Goal: Task Accomplishment & Management: Manage account settings

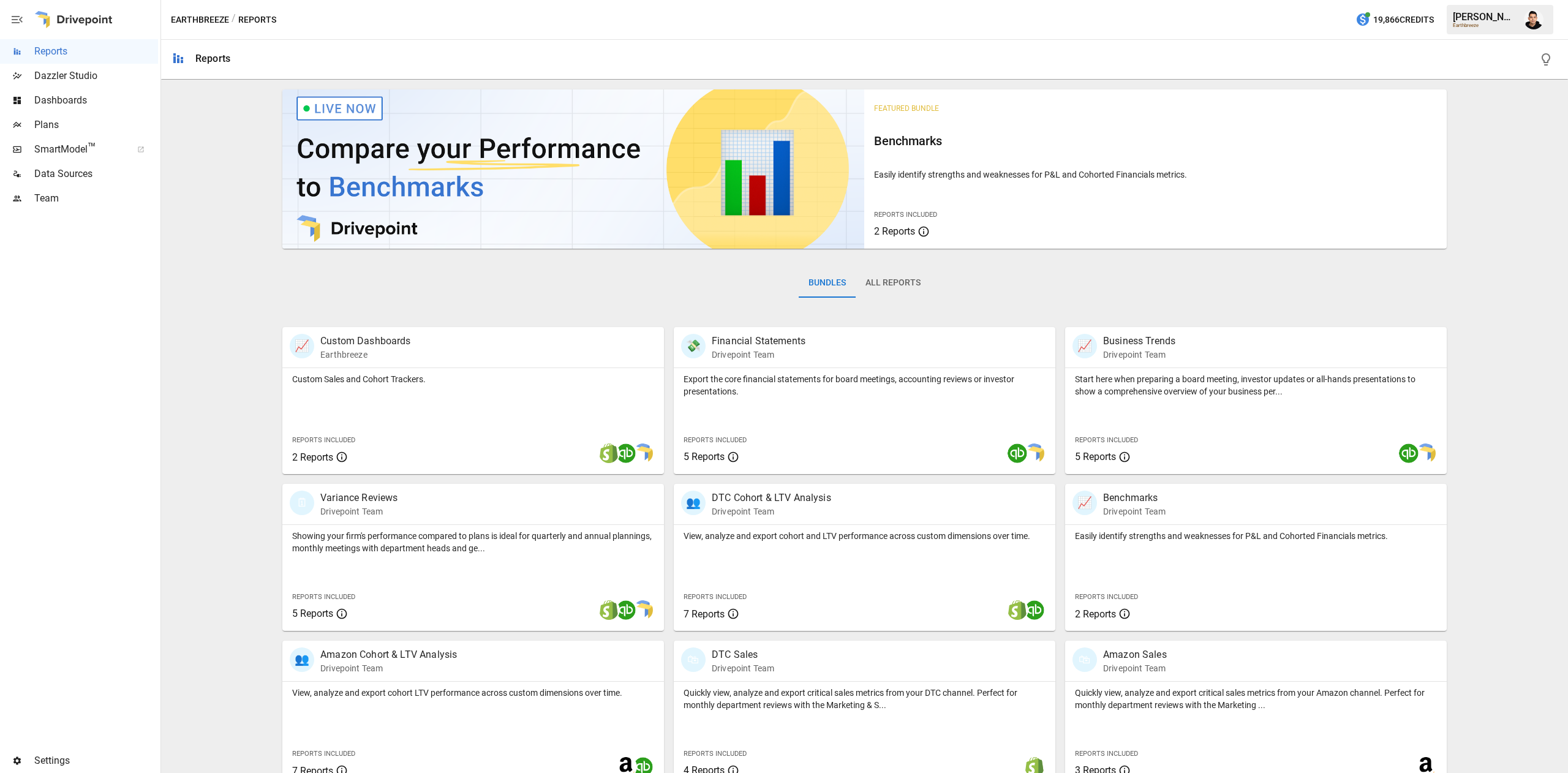
click at [76, 120] on span "Plans" at bounding box center [96, 126] width 124 height 15
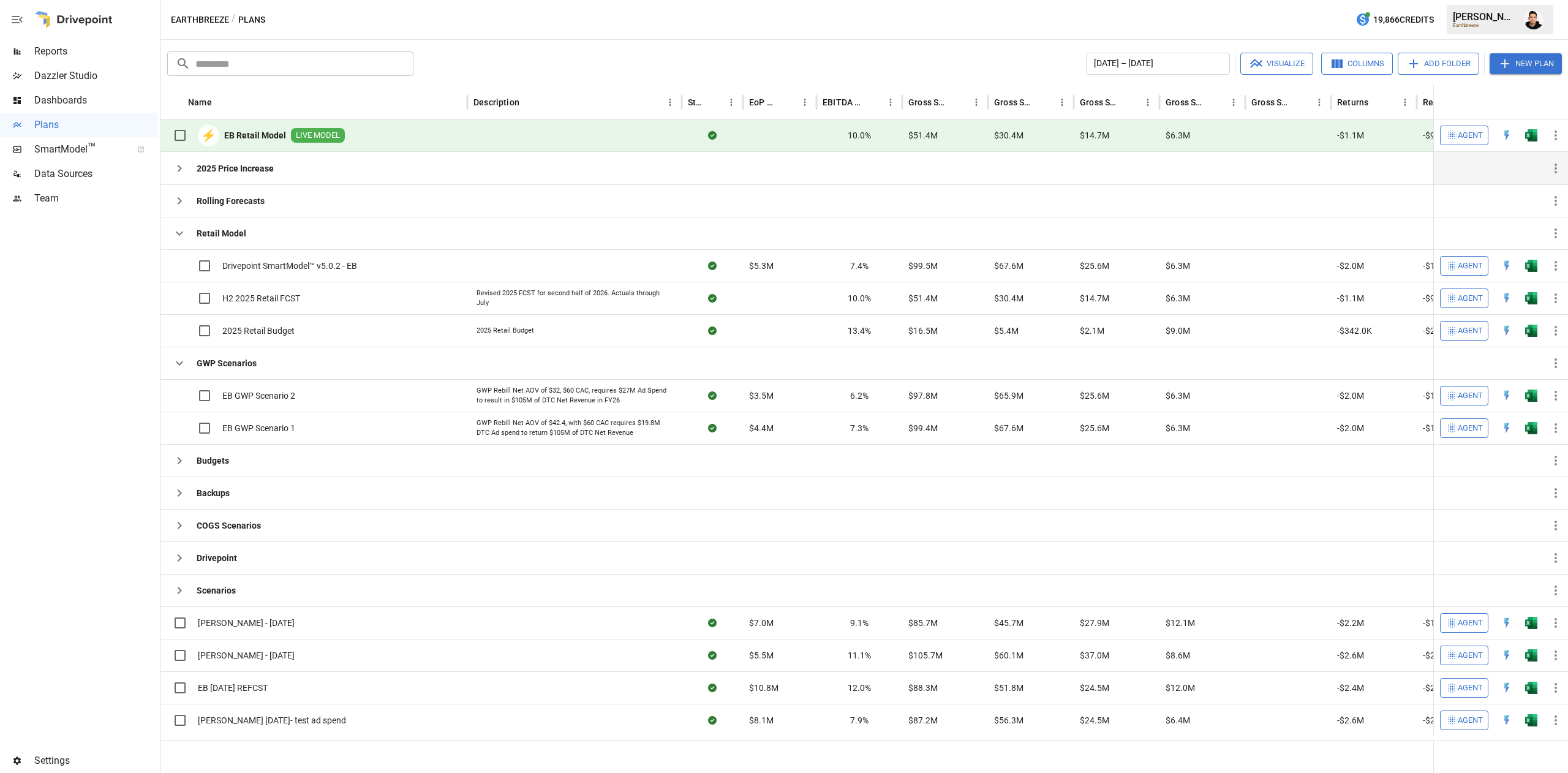
click at [178, 176] on icon "button" at bounding box center [179, 169] width 15 height 15
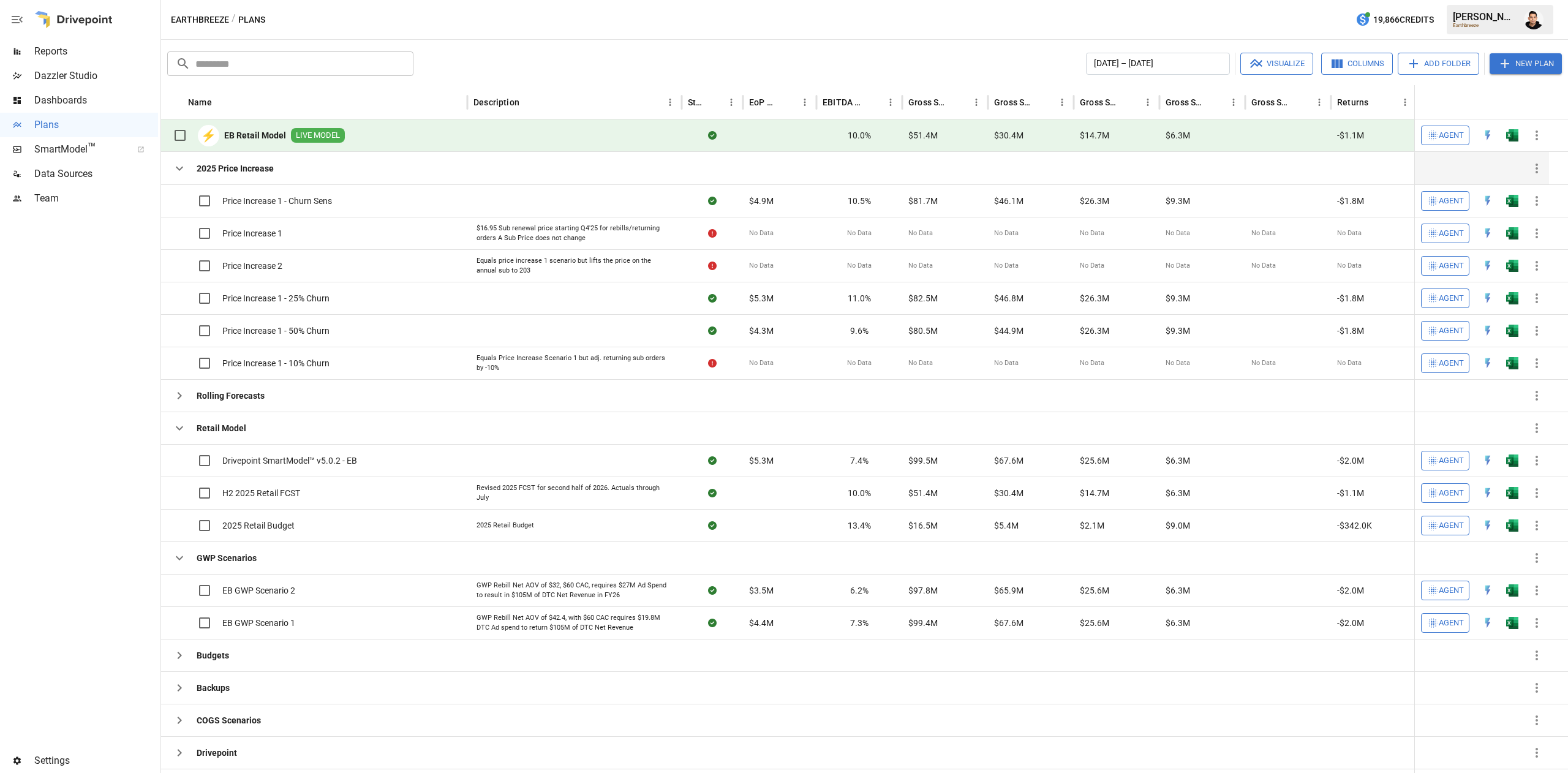
click at [176, 169] on icon "button" at bounding box center [179, 169] width 15 height 15
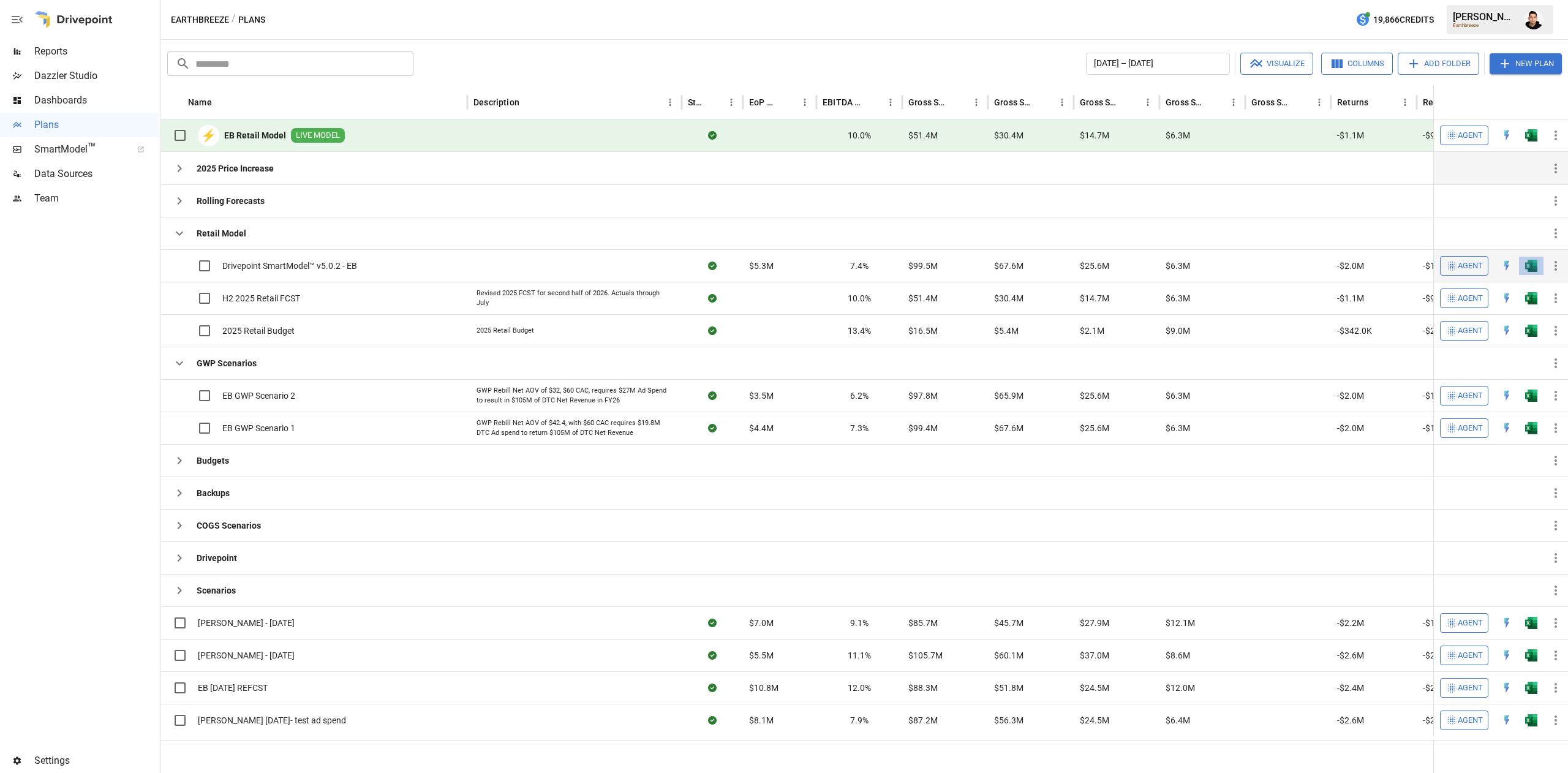
click at [1526, 259] on button "button" at bounding box center [1531, 266] width 39 height 18
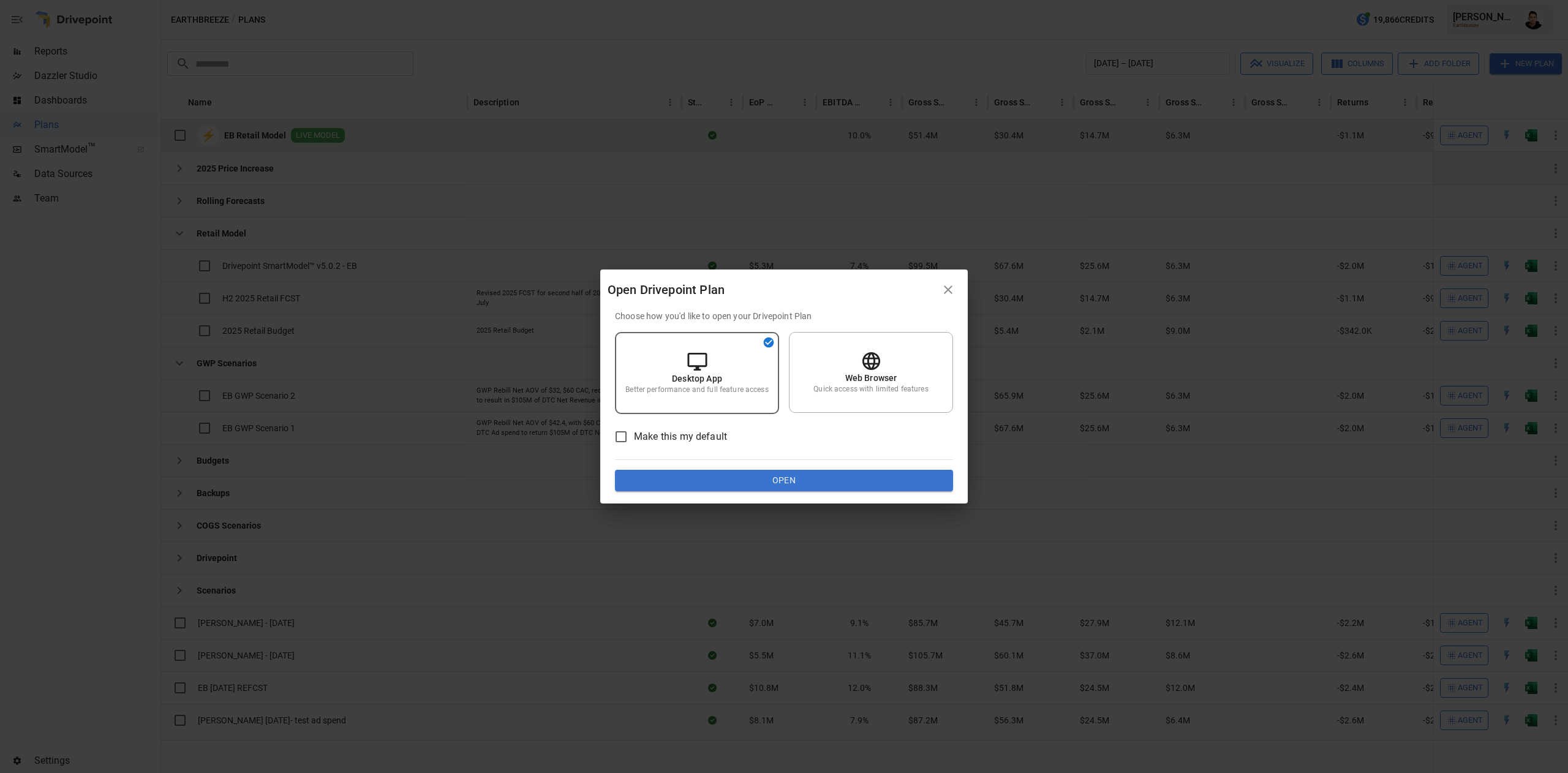
click at [870, 465] on div "Choose how you'd like to open your Drivepoint Plan Desktop App Better performan…" at bounding box center [784, 401] width 338 height 182
click at [835, 474] on button "Open" at bounding box center [784, 480] width 338 height 22
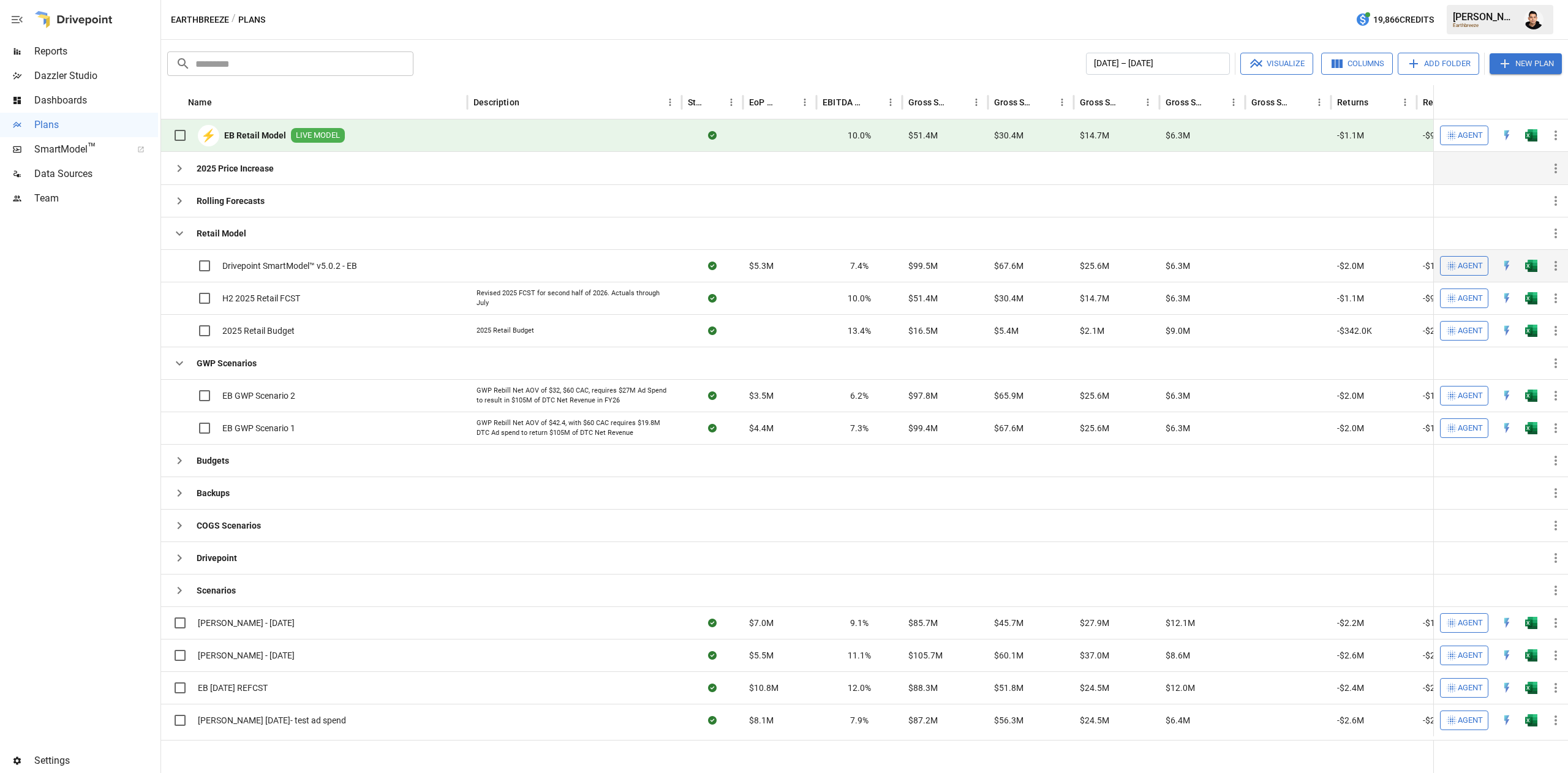
click at [1534, 262] on img "Open in Excel" at bounding box center [1531, 265] width 12 height 12
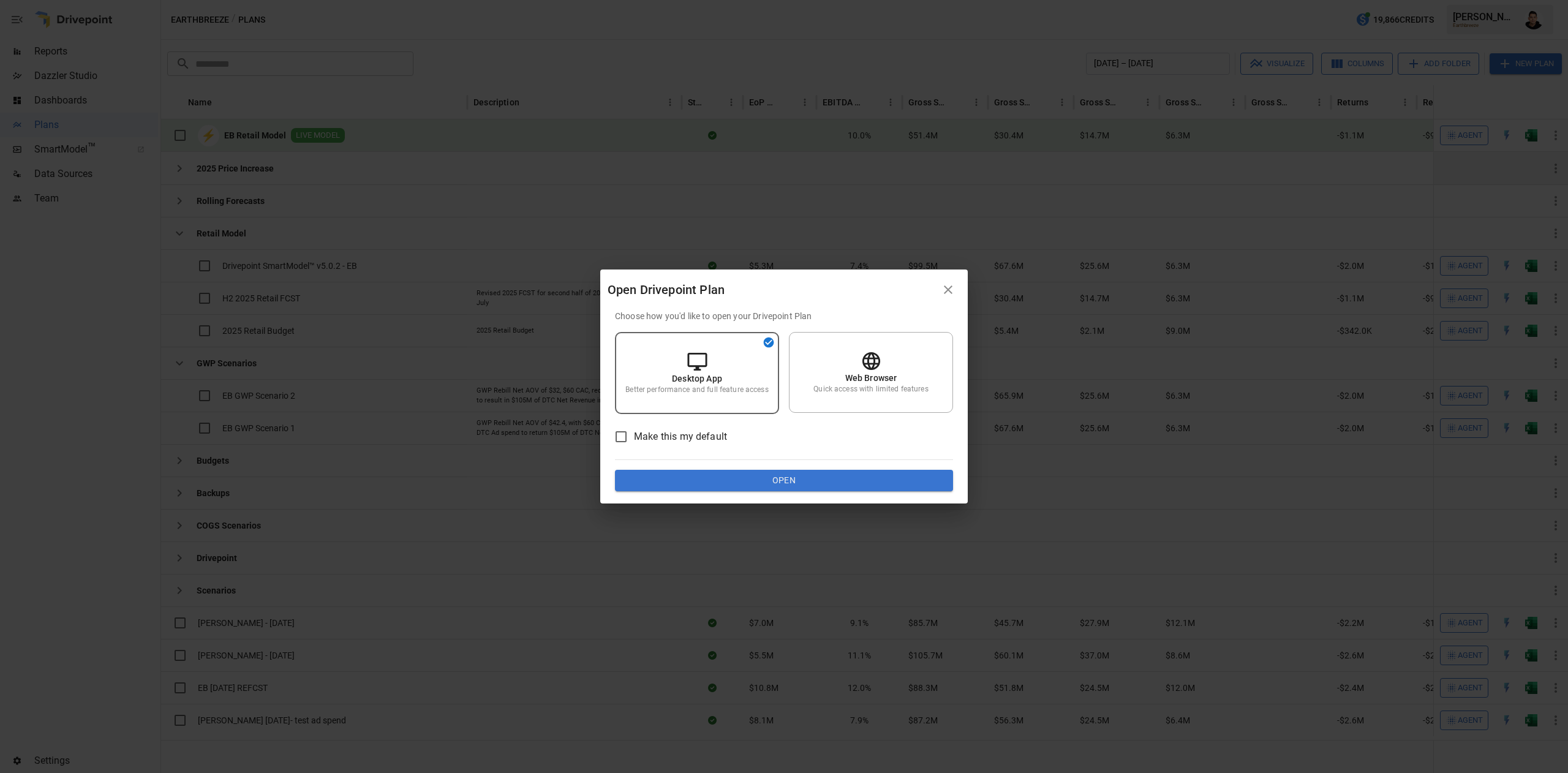
click at [827, 481] on button "Open" at bounding box center [784, 480] width 338 height 22
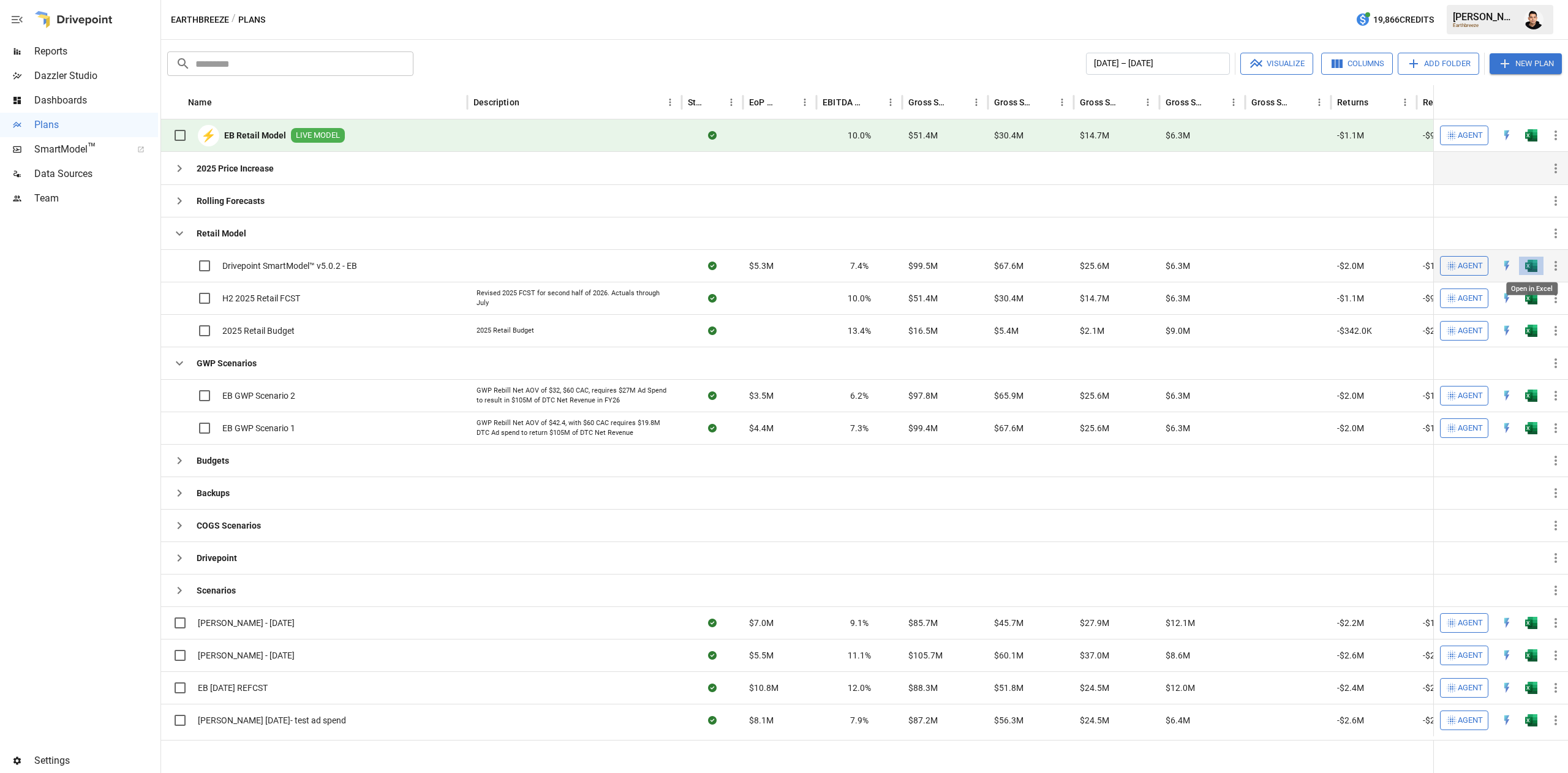
click at [1529, 267] on img "Open in Excel" at bounding box center [1531, 265] width 12 height 12
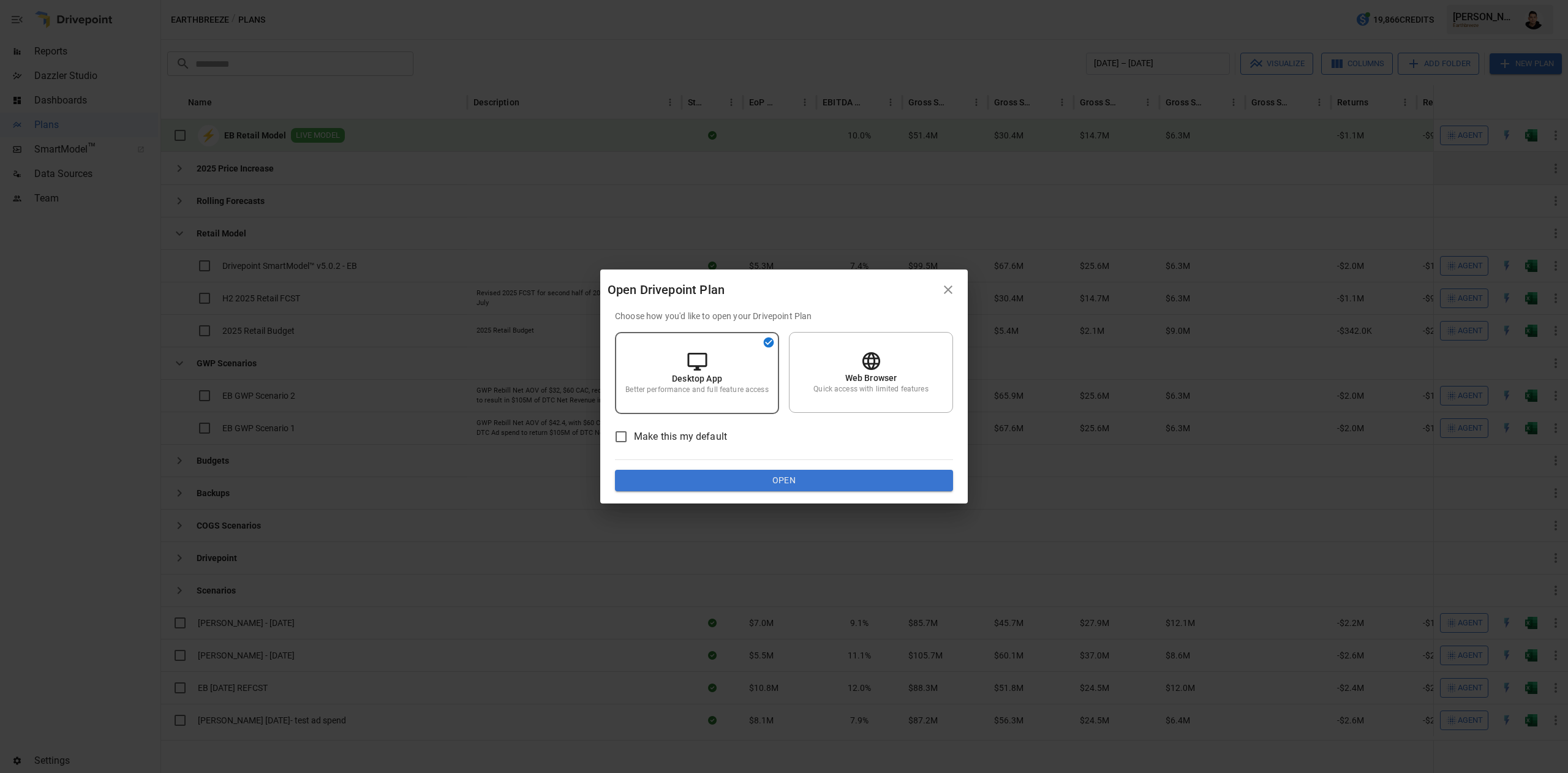
click at [843, 495] on div "Choose how you'd like to open your Drivepoint Plan Desktop App Better performan…" at bounding box center [784, 407] width 367 height 194
click at [845, 486] on button "Open" at bounding box center [784, 480] width 338 height 22
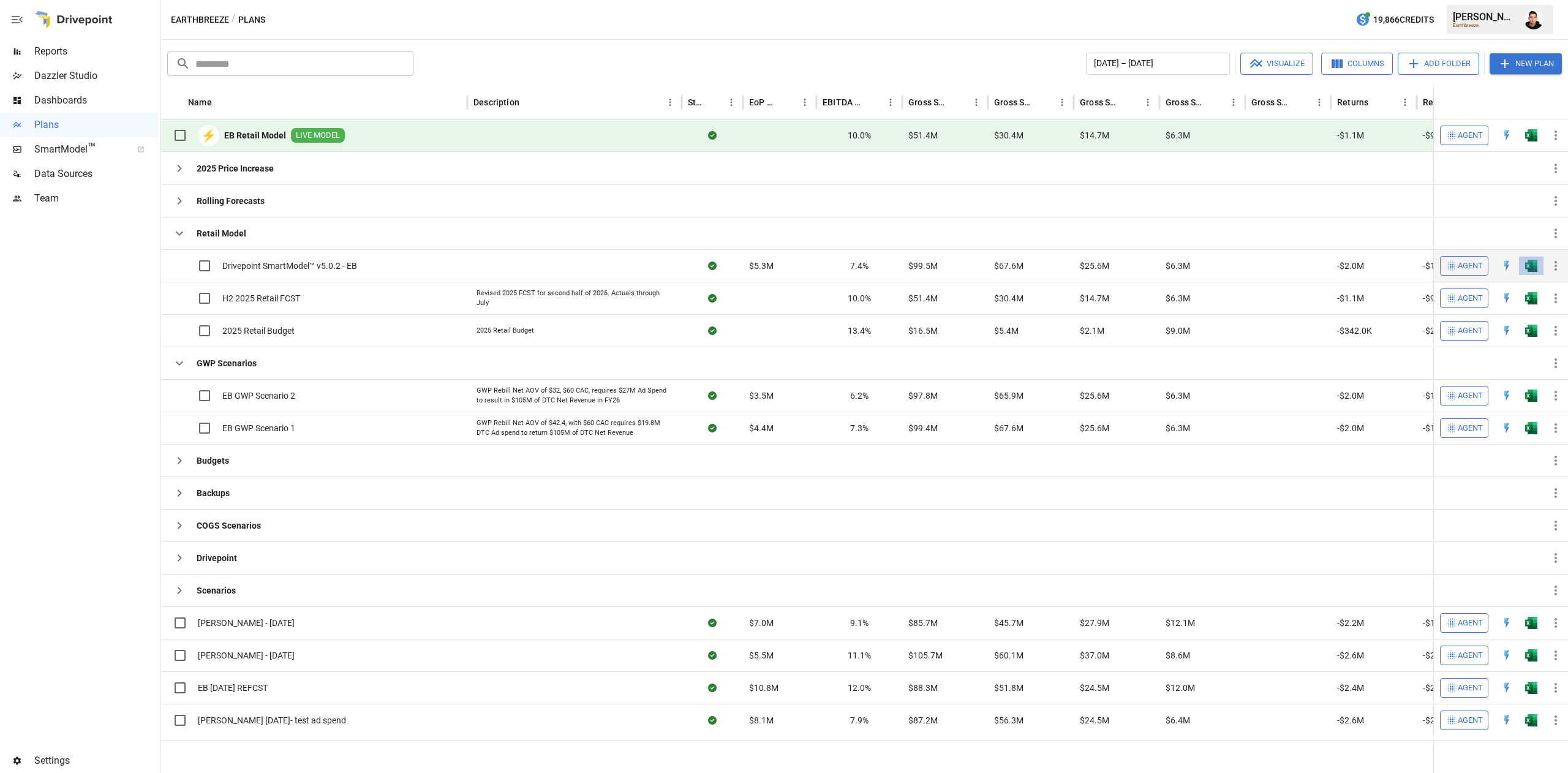
click at [1522, 264] on button "button" at bounding box center [1531, 266] width 39 height 18
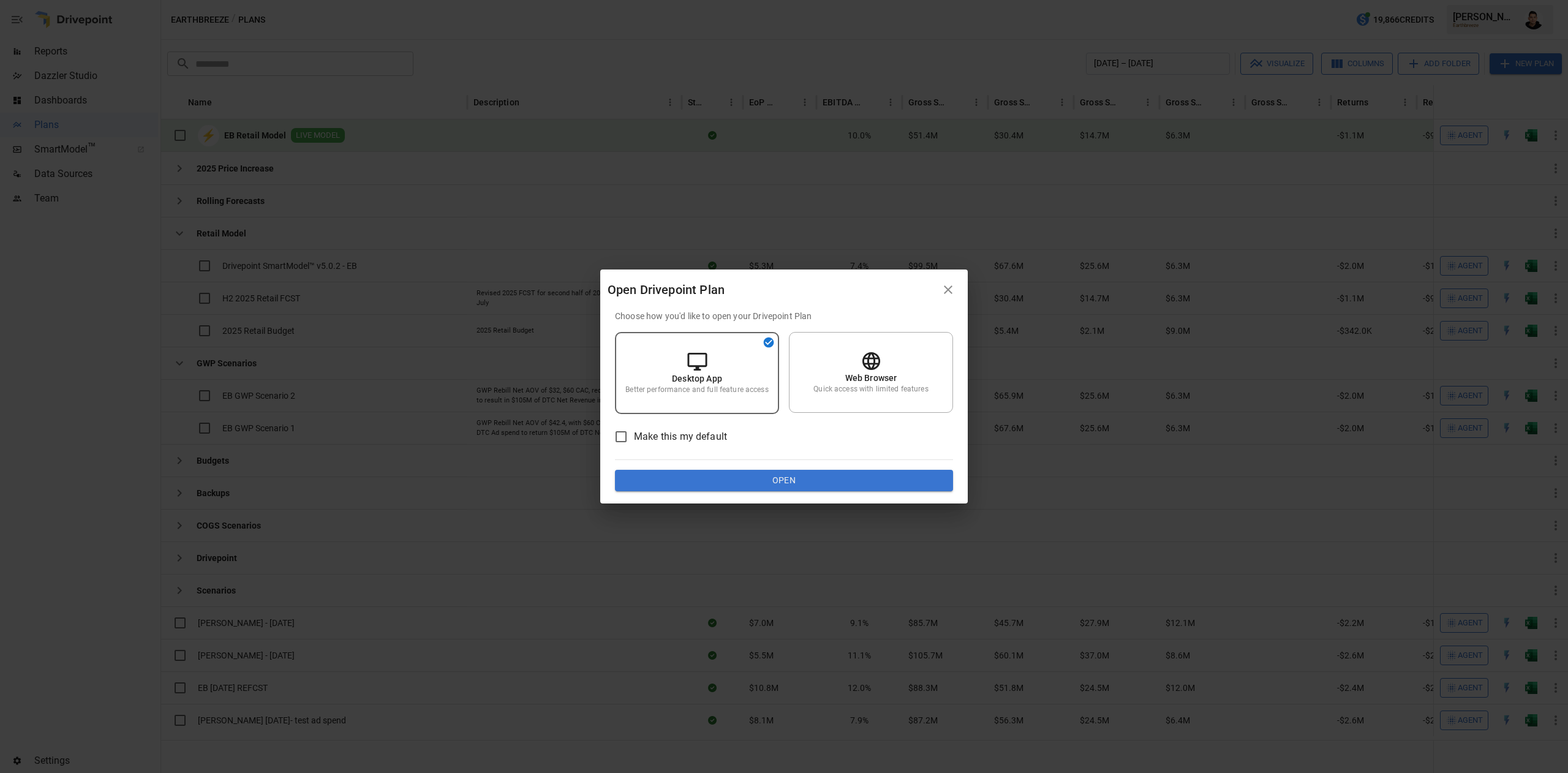
click at [861, 478] on button "Open" at bounding box center [784, 480] width 338 height 22
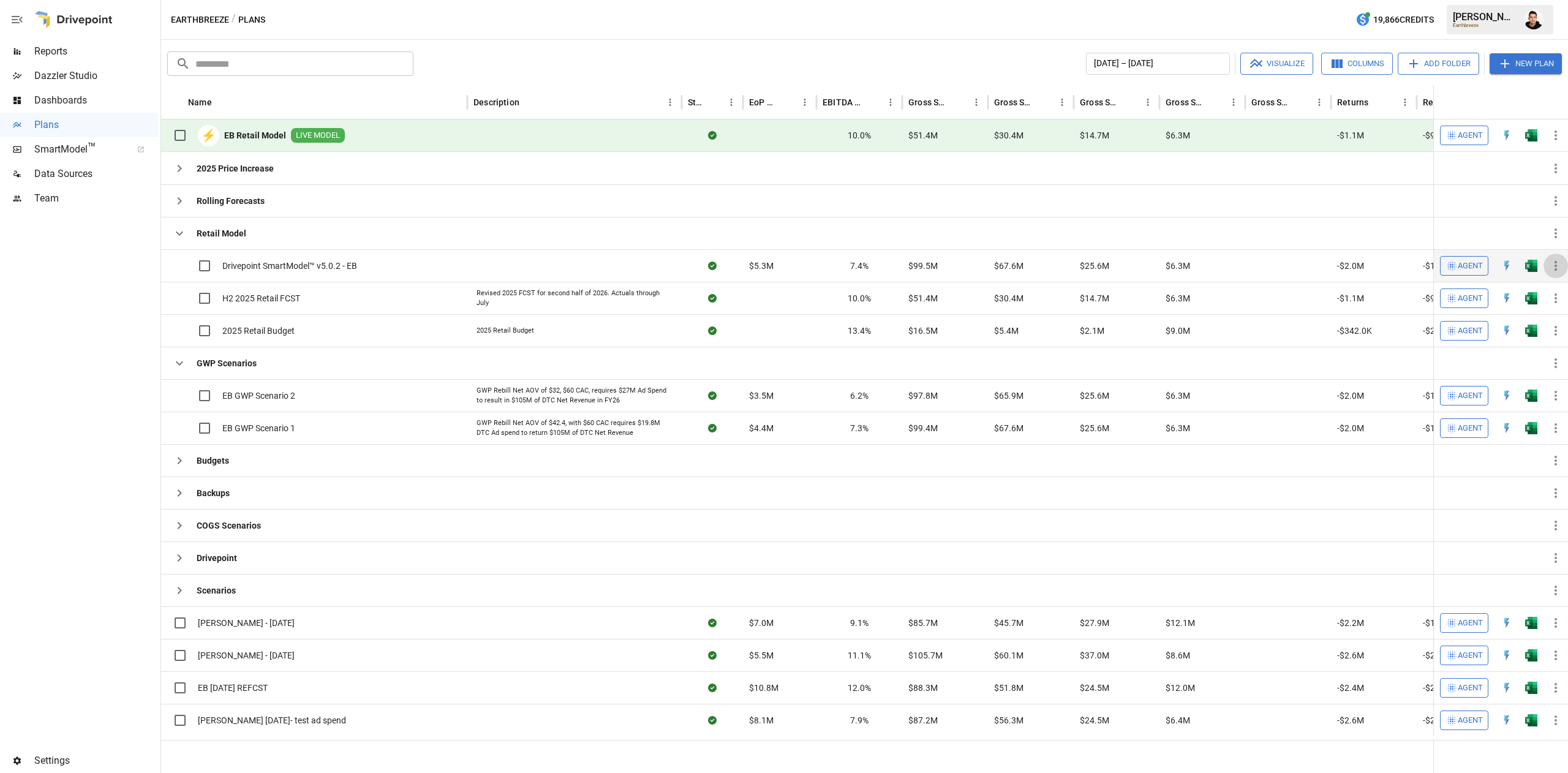
click at [1559, 267] on icon "button" at bounding box center [1556, 266] width 15 height 15
click at [1515, 291] on div "Set as Live Model" at bounding box center [1507, 297] width 66 height 15
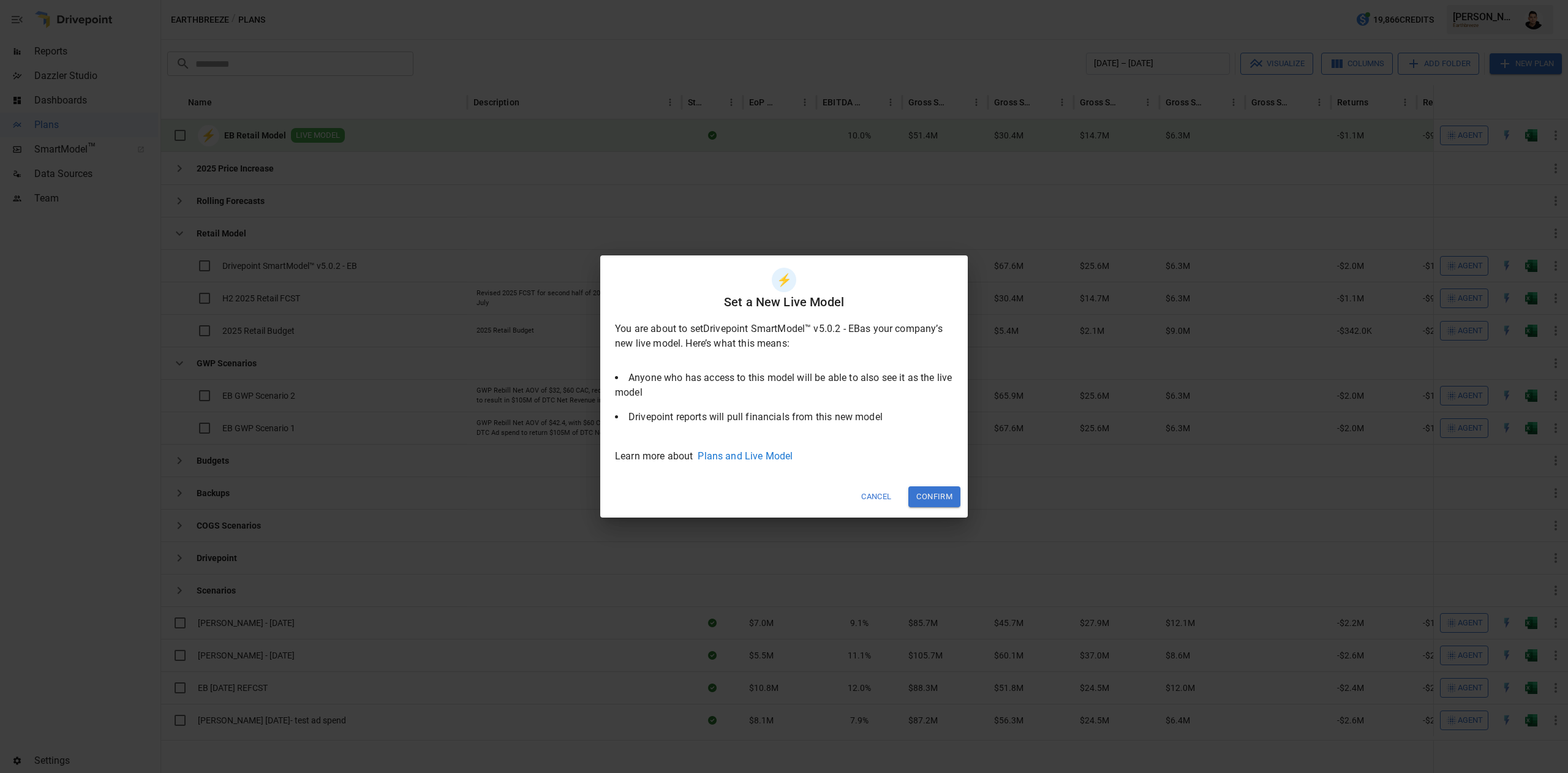
click at [927, 493] on button "Confirm" at bounding box center [934, 496] width 52 height 20
